Goal: Task Accomplishment & Management: Manage account settings

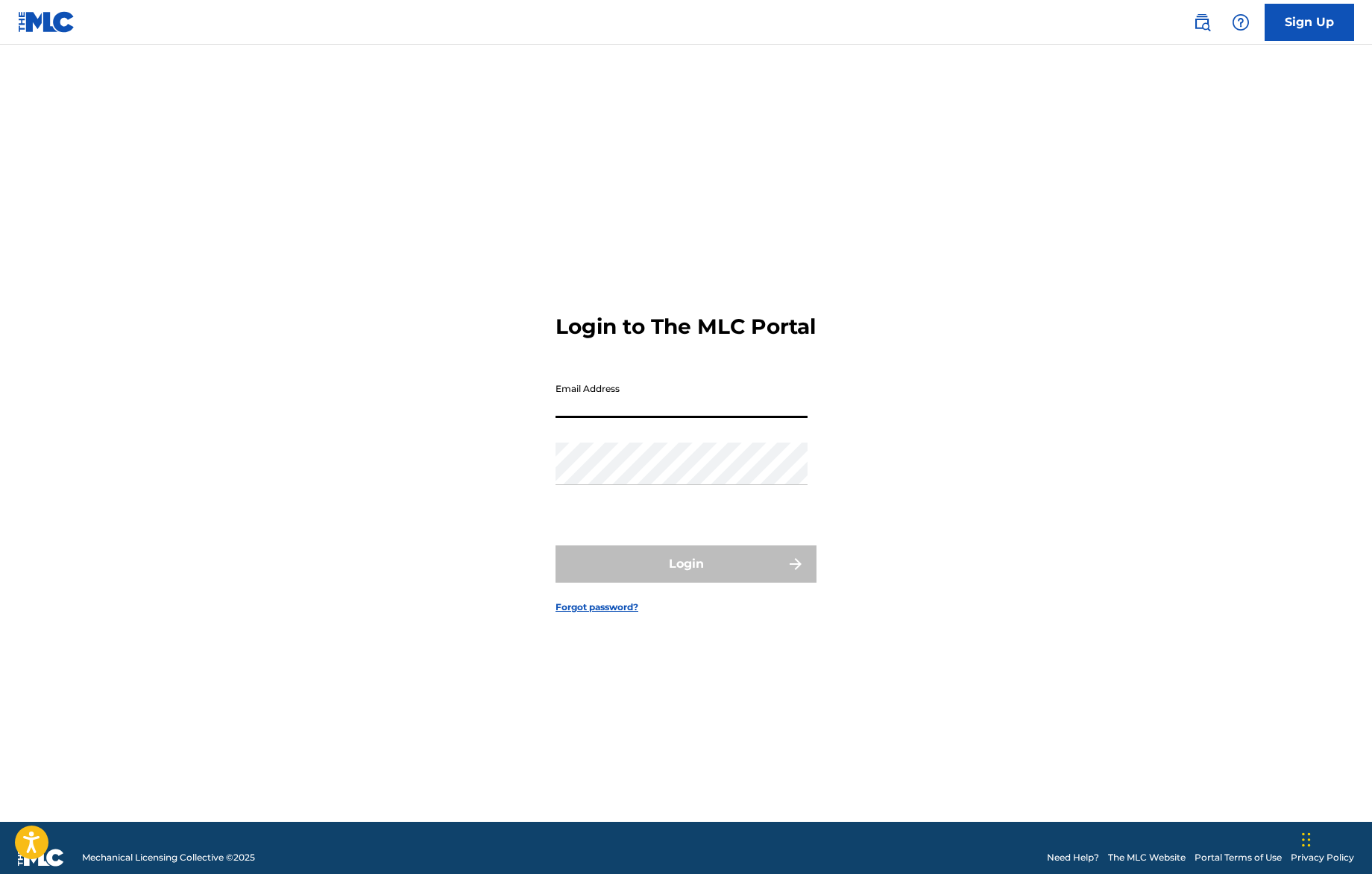
click at [562, 418] on input "Email Address" at bounding box center [682, 396] width 252 height 42
type input "[PERSON_NAME][EMAIL_ADDRESS][PERSON_NAME][DOMAIN_NAME]"
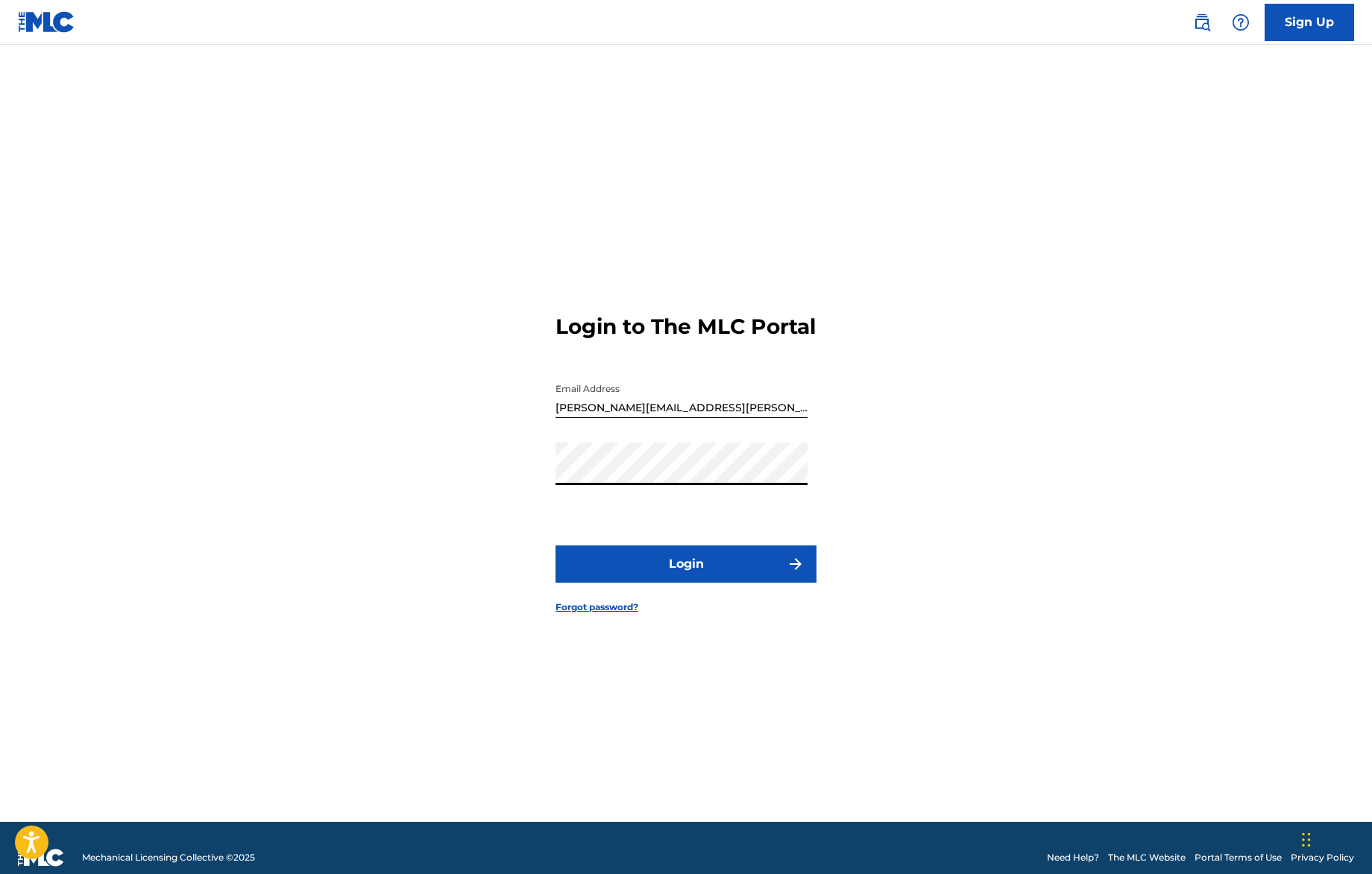
click at [682, 580] on button "Login" at bounding box center [686, 564] width 261 height 37
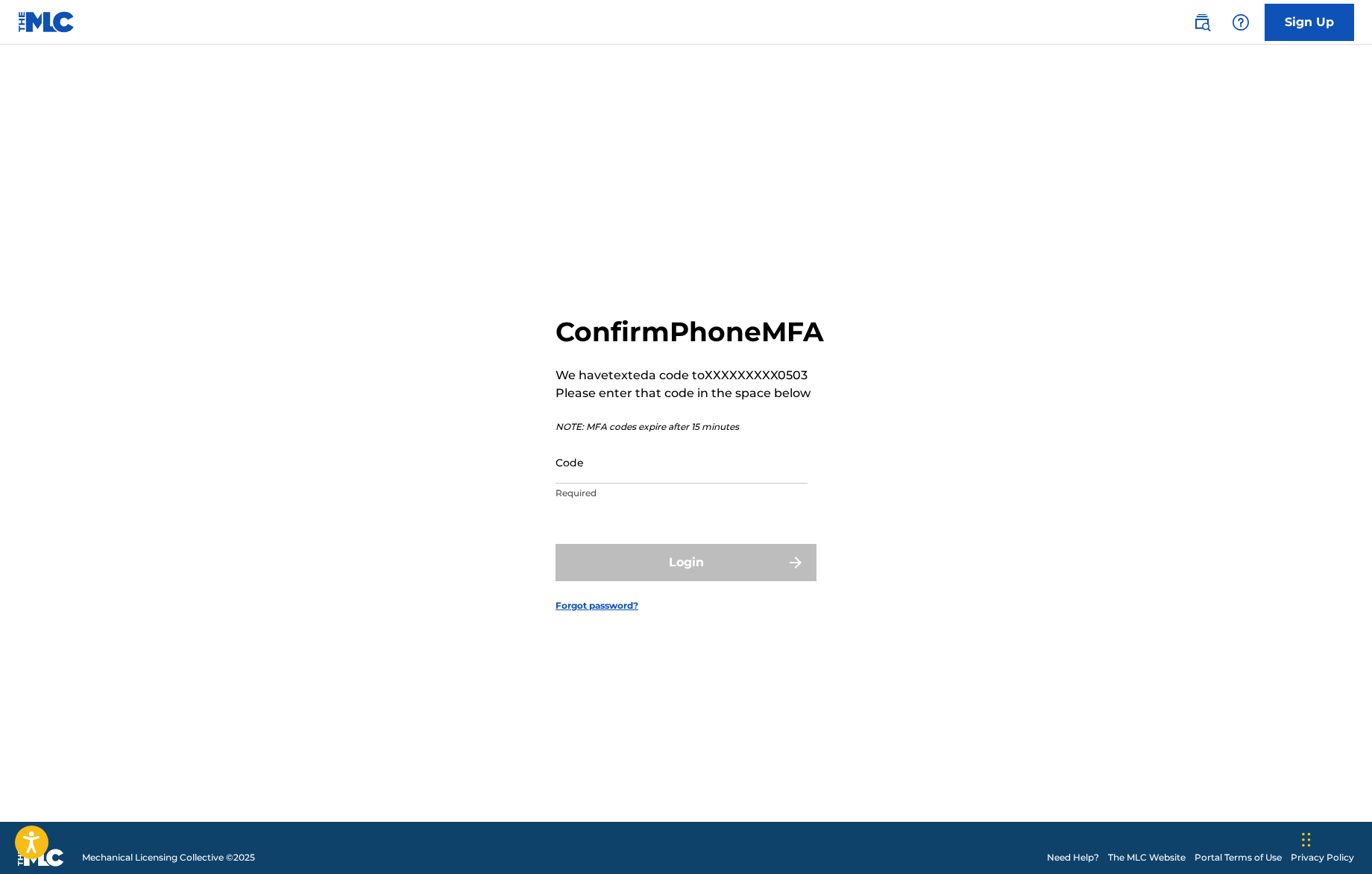
click at [599, 484] on input "Code" at bounding box center [682, 462] width 252 height 42
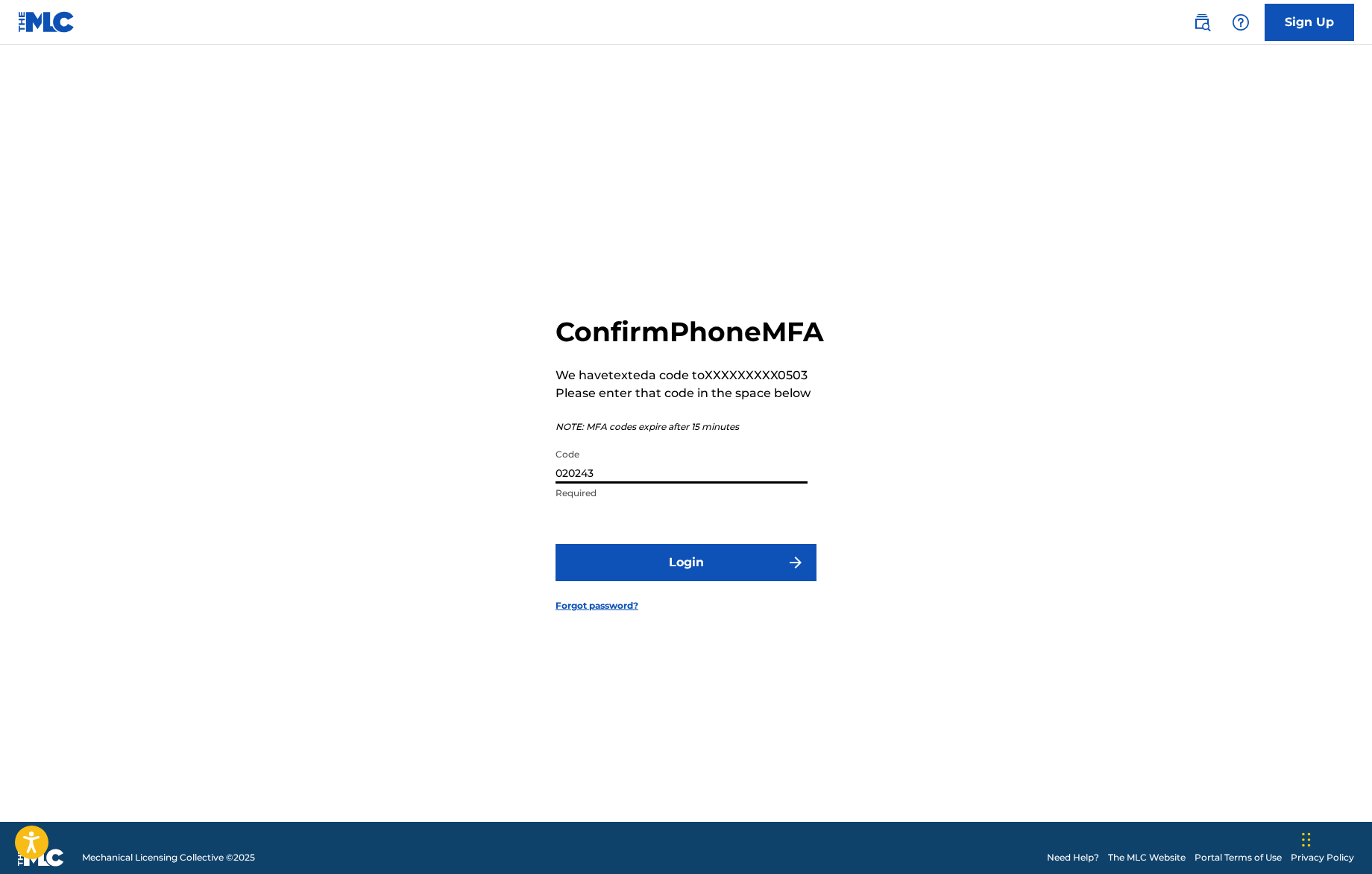
type input "020243"
click at [698, 581] on button "Login" at bounding box center [686, 562] width 261 height 37
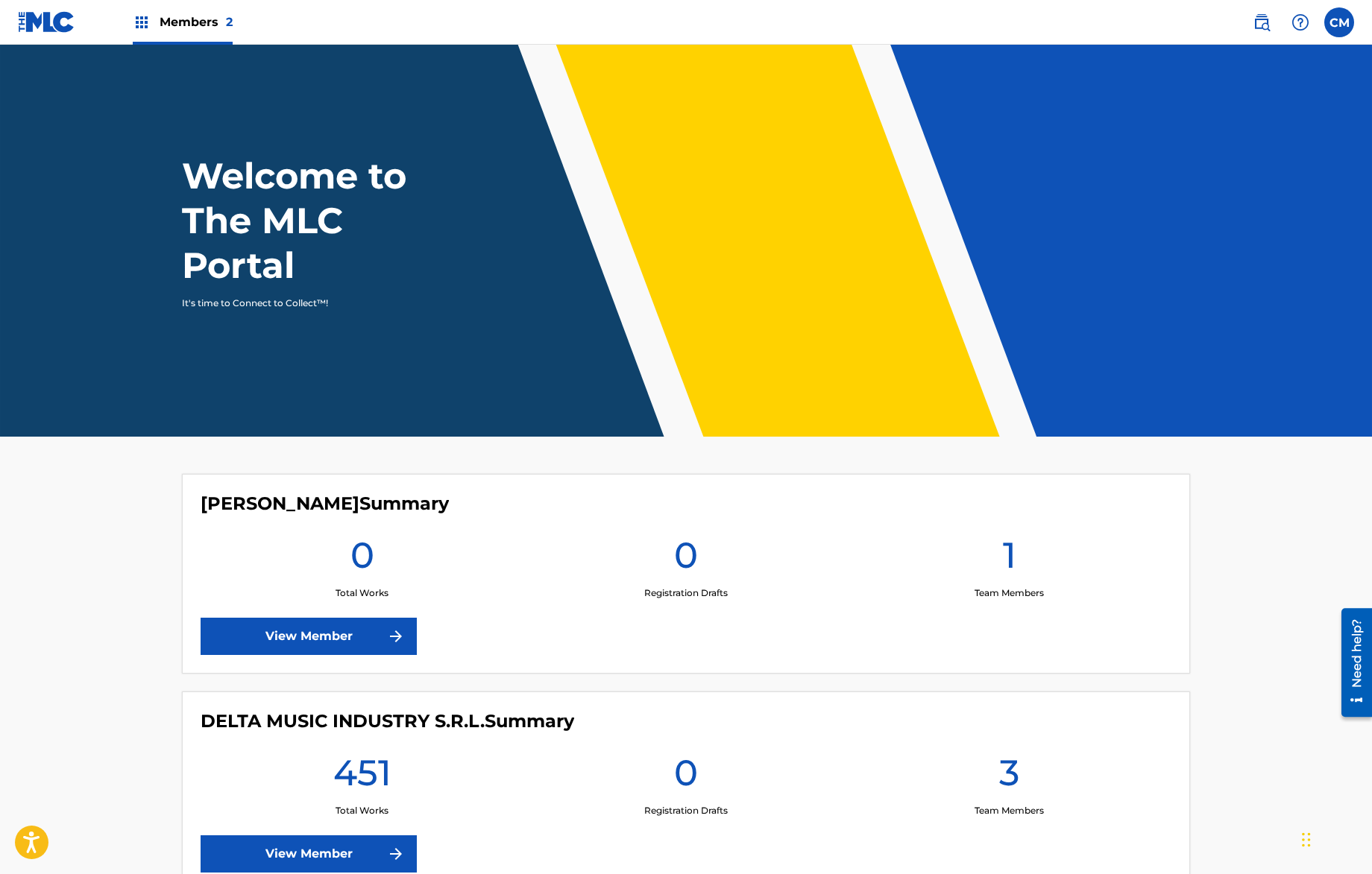
scroll to position [106, 0]
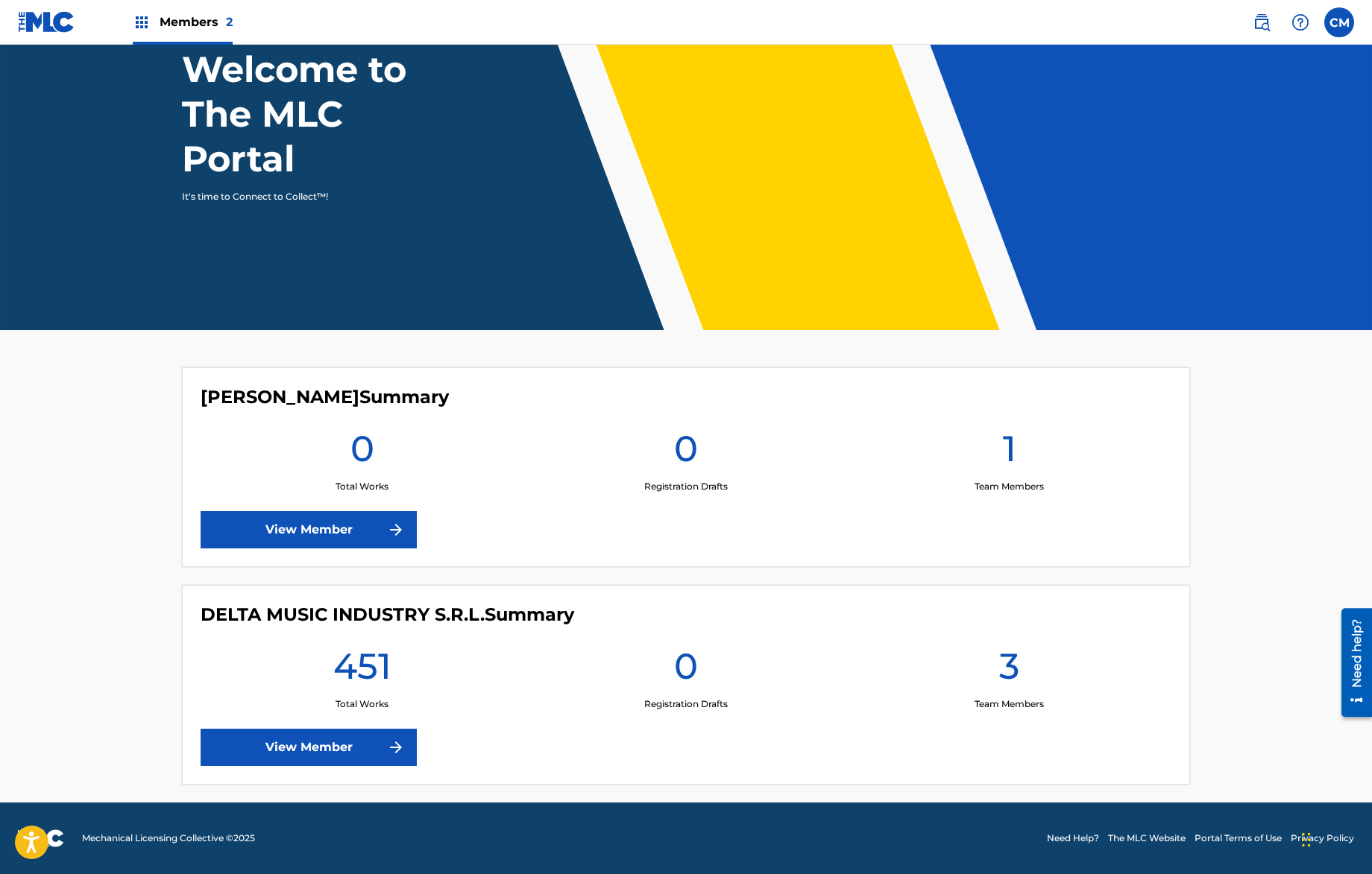
click at [305, 744] on link "View Member" at bounding box center [308, 747] width 216 height 37
